Goal: Communication & Community: Share content

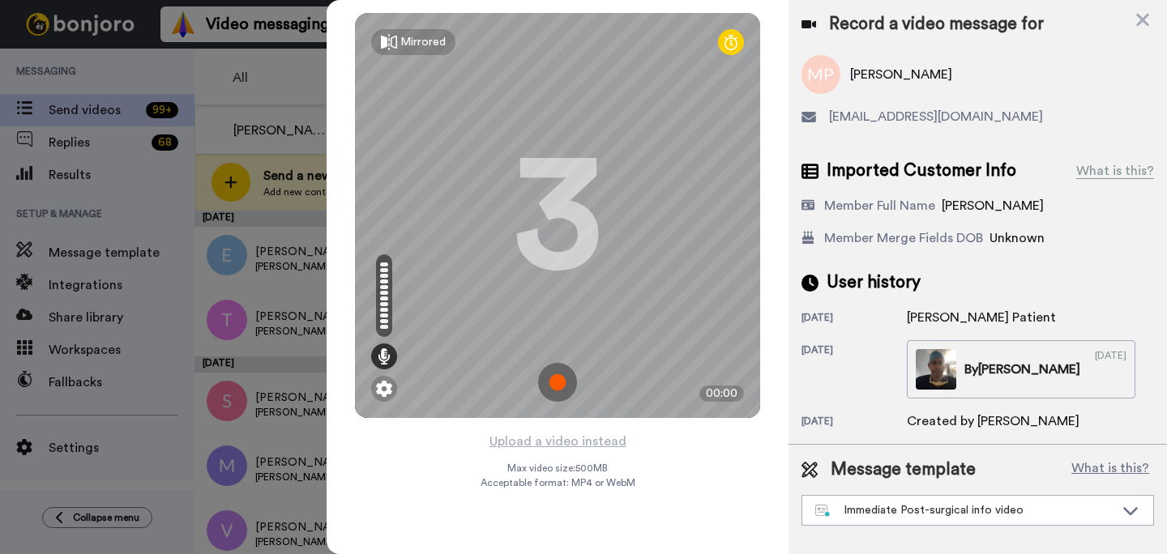
click at [553, 368] on img at bounding box center [557, 382] width 39 height 39
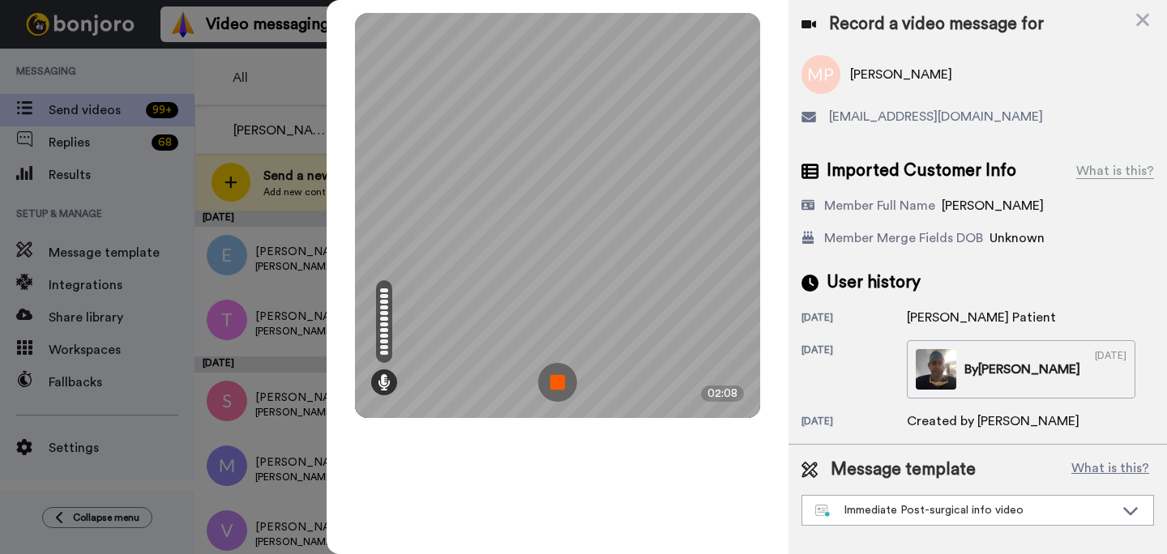
click at [564, 395] on img at bounding box center [557, 382] width 39 height 39
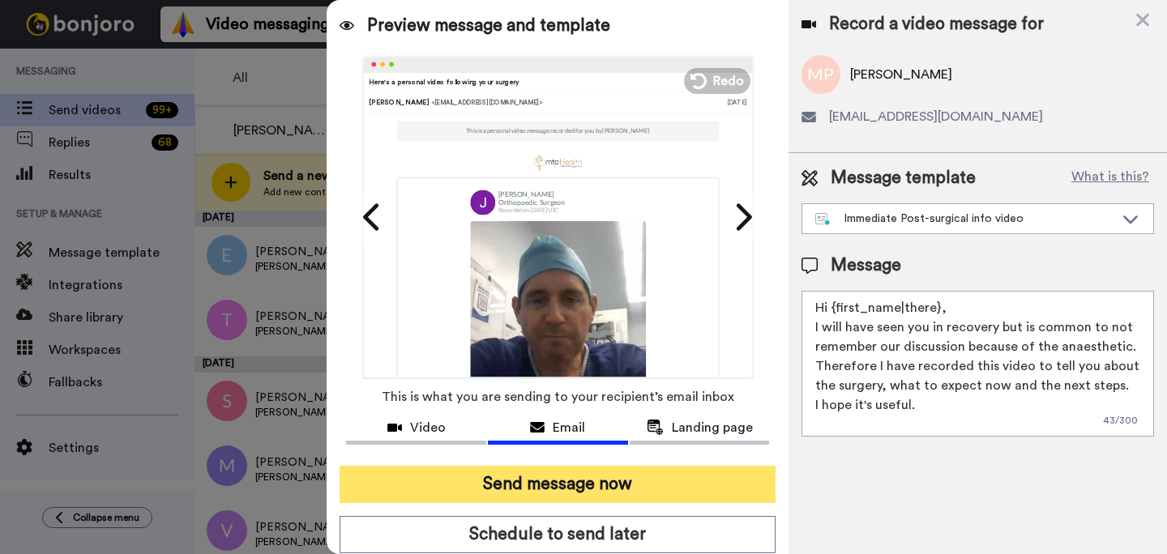
click at [592, 478] on button "Send message now" at bounding box center [558, 484] width 436 height 37
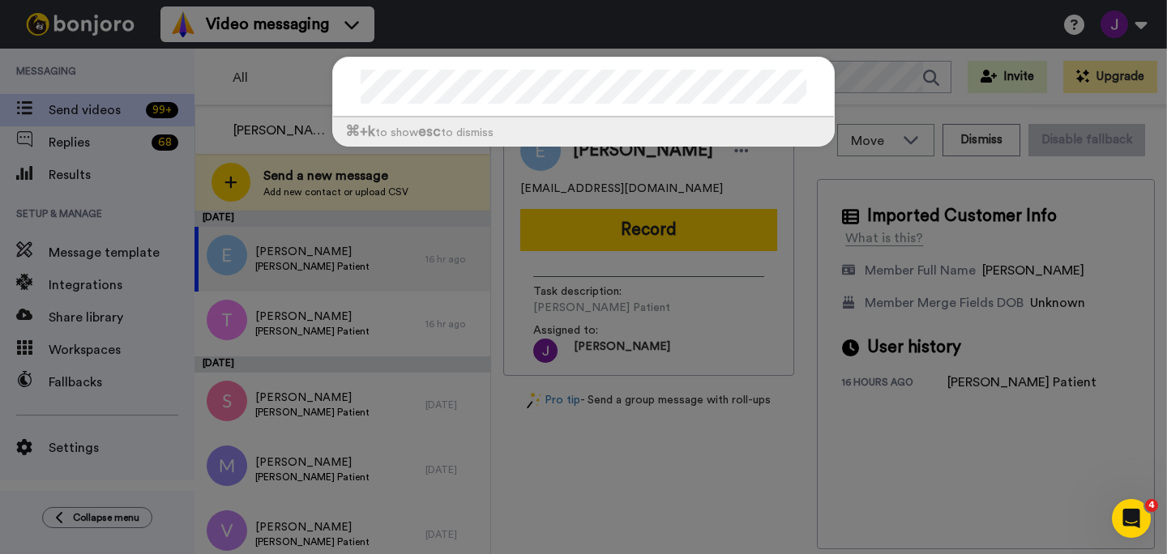
click at [847, 54] on div "⌘ +k to show esc to dismiss" at bounding box center [583, 110] width 535 height 139
click at [229, 177] on div "⌘ +k to show esc to dismiss" at bounding box center [583, 277] width 1167 height 554
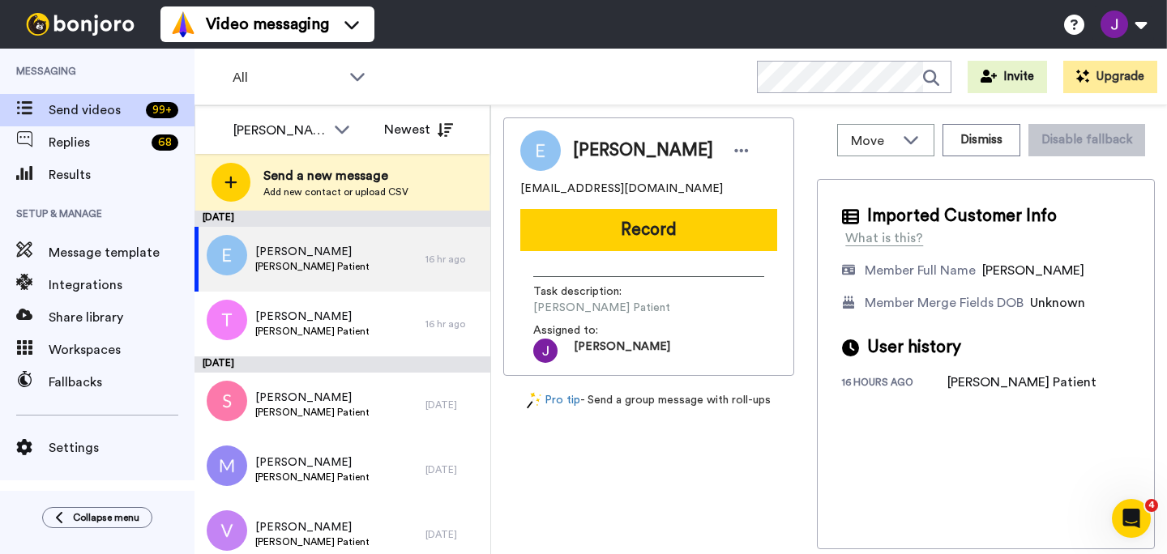
click at [229, 177] on icon at bounding box center [230, 182] width 13 height 15
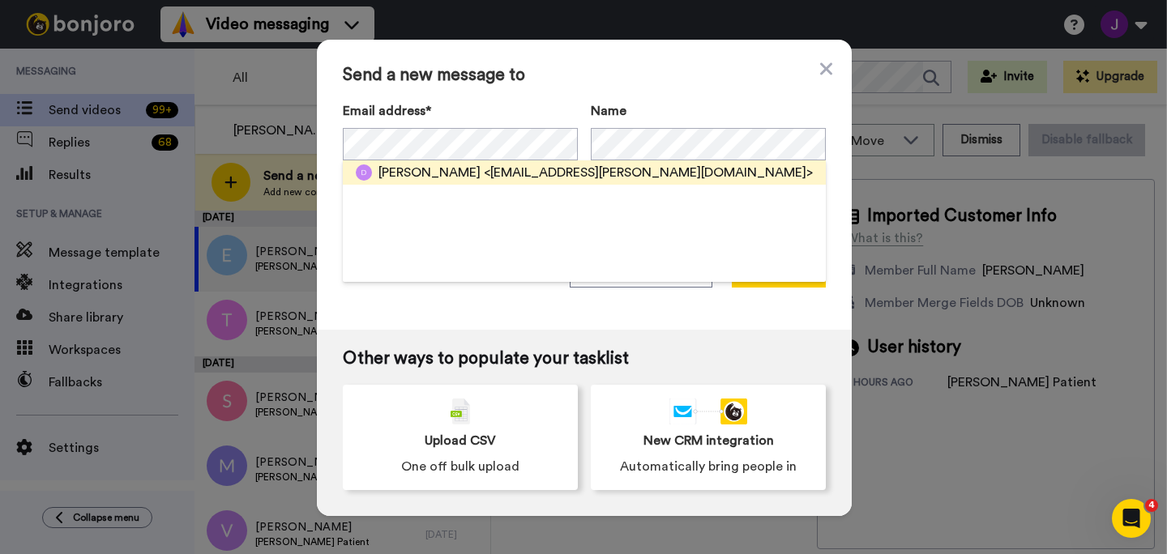
click at [506, 169] on span "<dandan.allen@outlook.com>" at bounding box center [648, 172] width 329 height 19
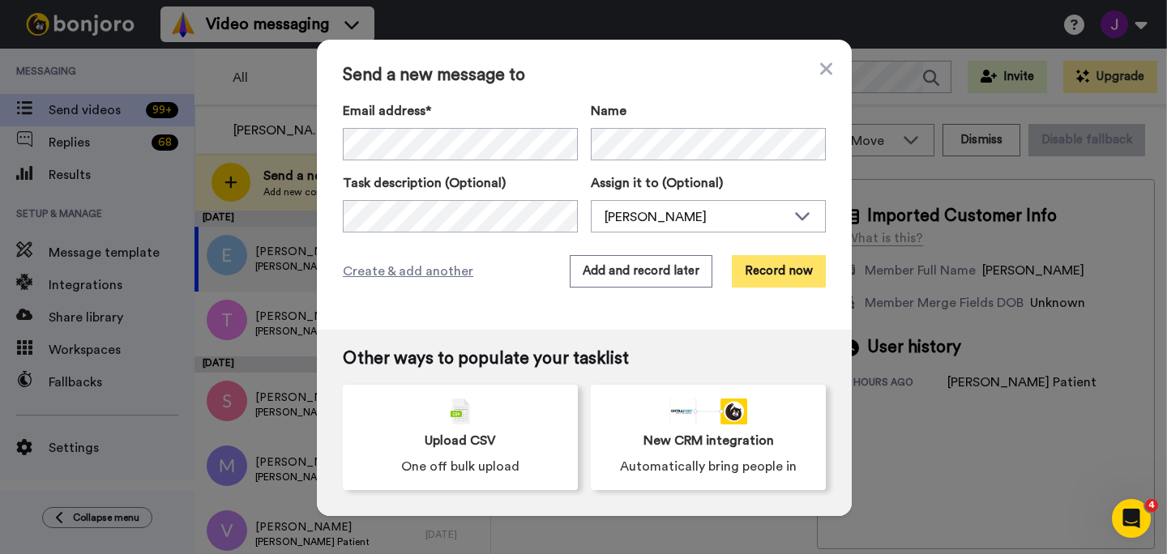
click at [780, 269] on button "Record now" at bounding box center [779, 271] width 94 height 32
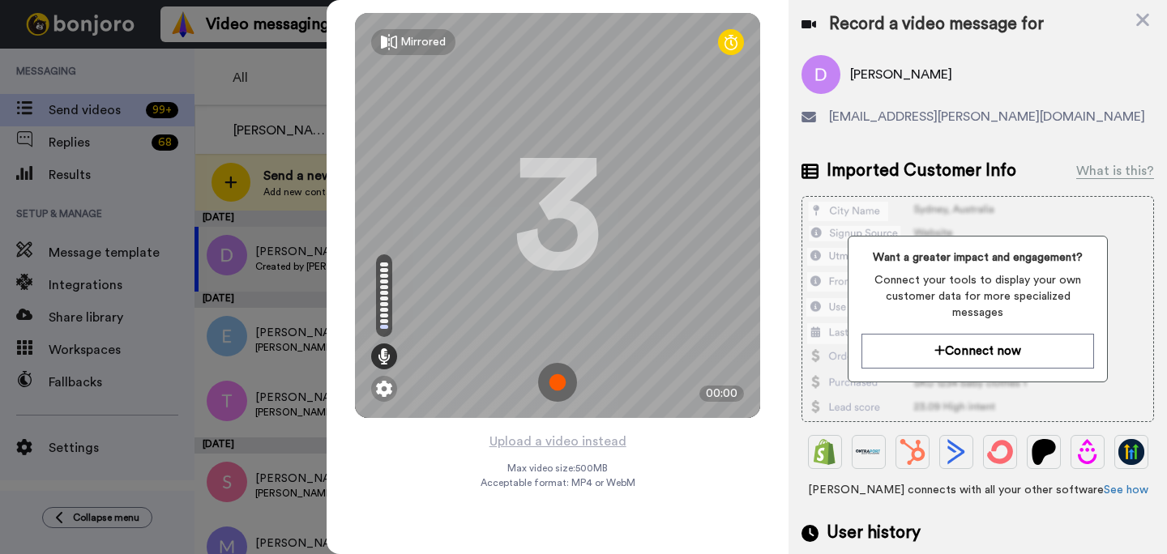
click at [554, 375] on img at bounding box center [557, 382] width 39 height 39
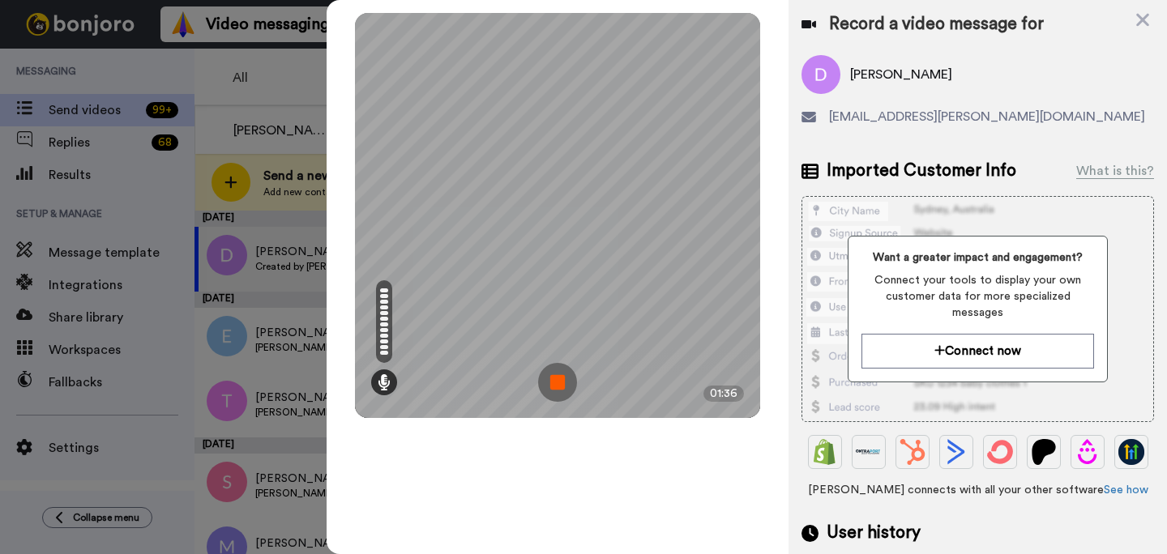
click at [564, 383] on img at bounding box center [557, 382] width 39 height 39
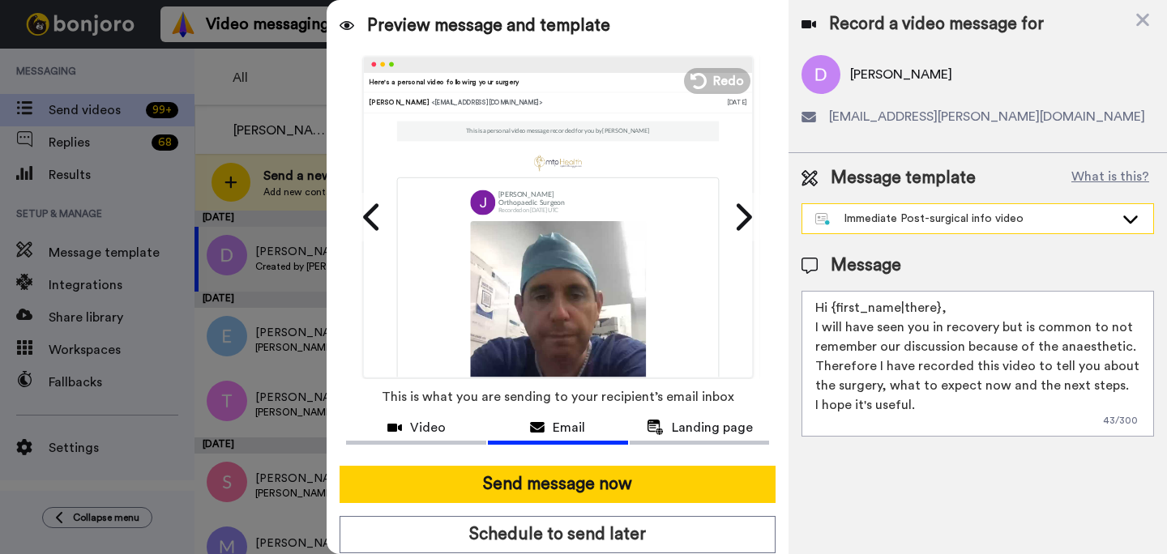
click at [955, 225] on div "Immediate Post-surgical info video" at bounding box center [964, 219] width 299 height 16
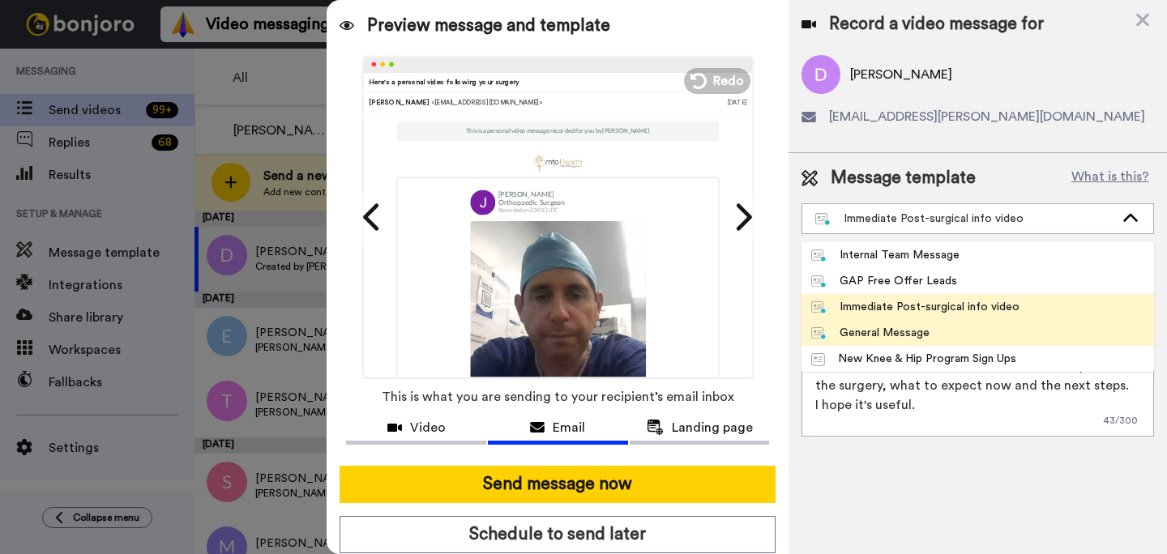
click at [889, 327] on div "General Message" at bounding box center [870, 333] width 118 height 16
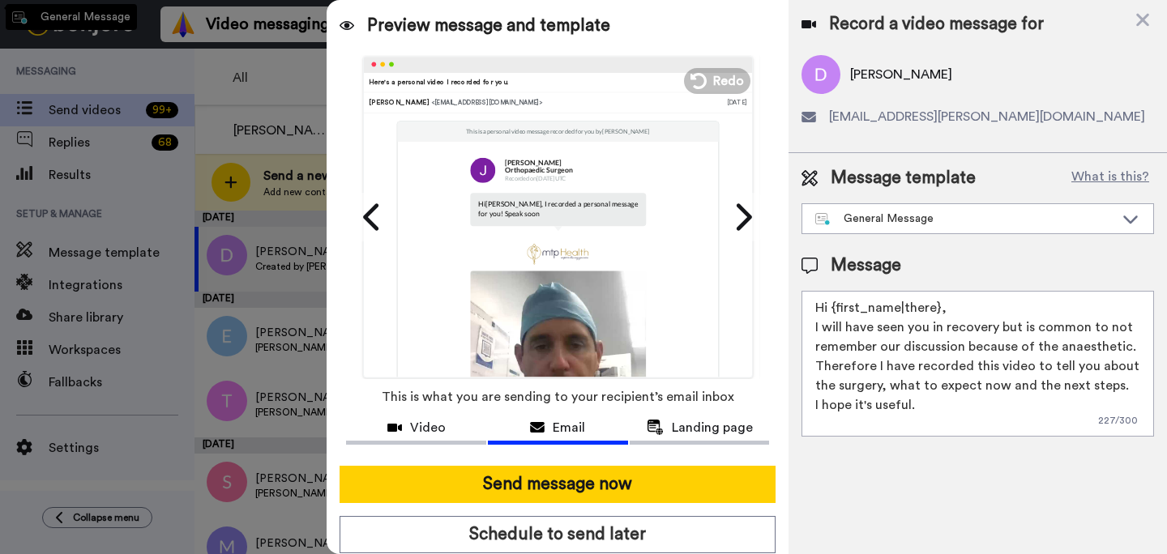
type textarea "Hi {first_name|there}, I recorded a personal message for you! Speak soon"
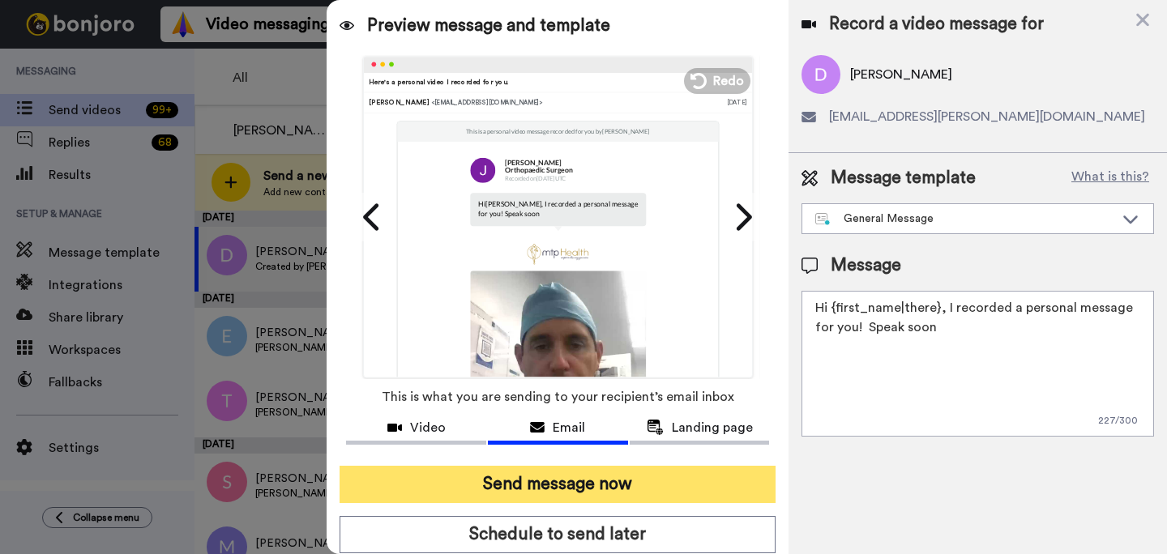
click at [609, 481] on button "Send message now" at bounding box center [558, 484] width 436 height 37
